Goal: Information Seeking & Learning: Learn about a topic

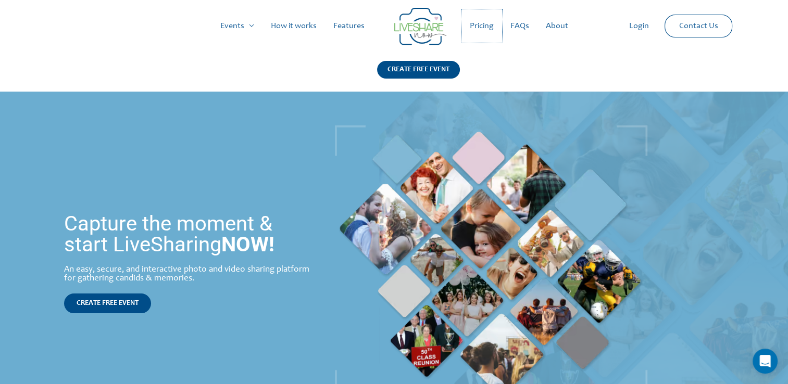
click at [478, 27] on link "Pricing" at bounding box center [481, 25] width 41 height 33
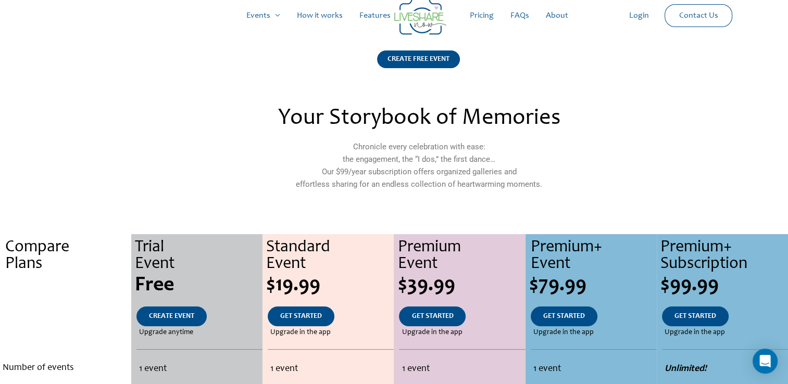
scroll to position [8, 0]
